Goal: Task Accomplishment & Management: Manage account settings

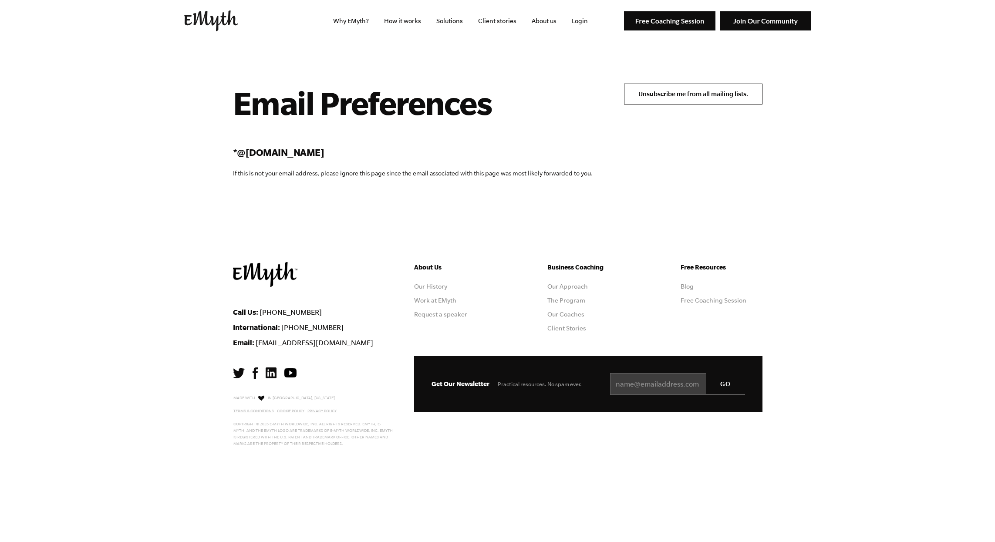
click at [653, 95] on input "Unsubscribe me from all mailing lists." at bounding box center [693, 94] width 138 height 21
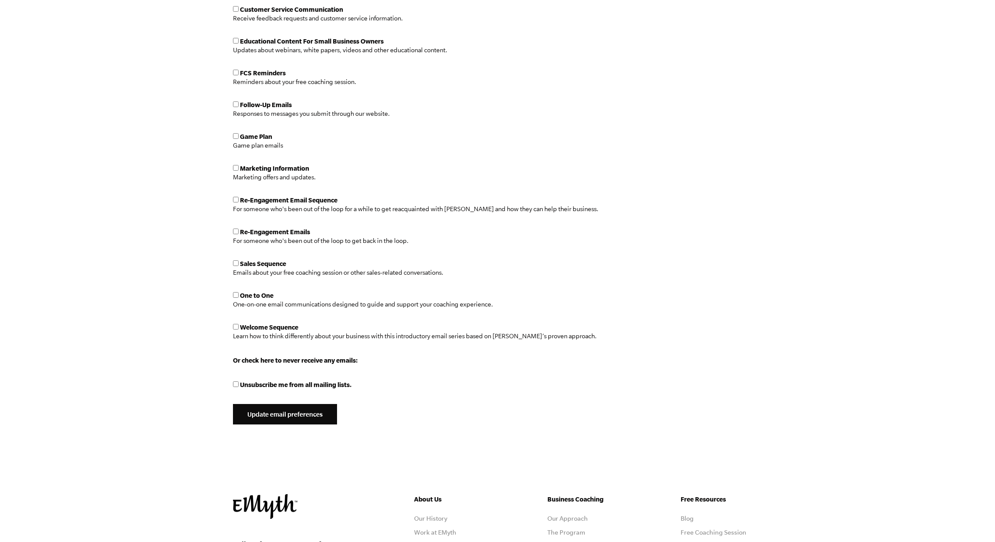
scroll to position [329, 0]
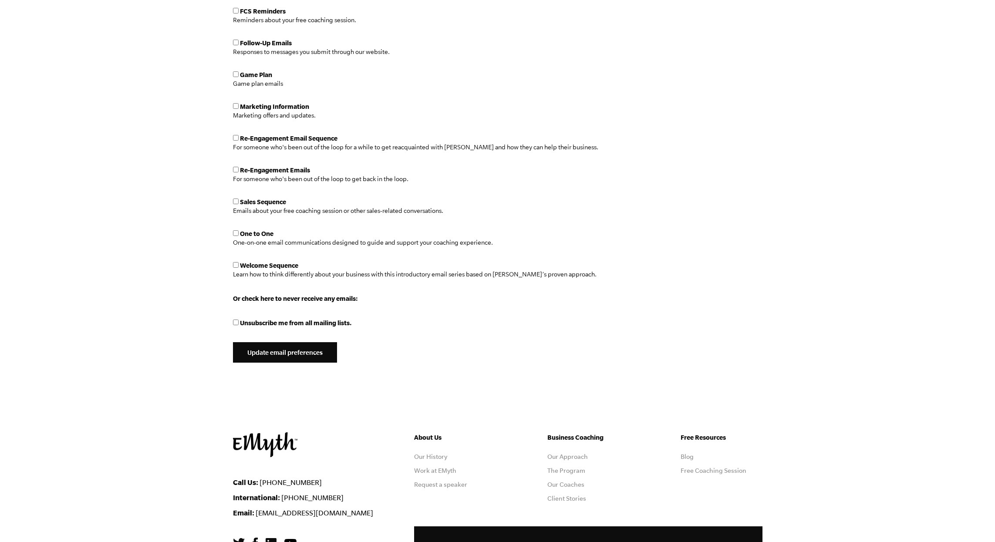
click at [236, 322] on input "Unsubscribe me from all mailing lists." at bounding box center [236, 323] width 6 height 6
checkbox input "true"
click at [272, 351] on input "Update email preferences" at bounding box center [285, 352] width 104 height 21
